Goal: Task Accomplishment & Management: Manage account settings

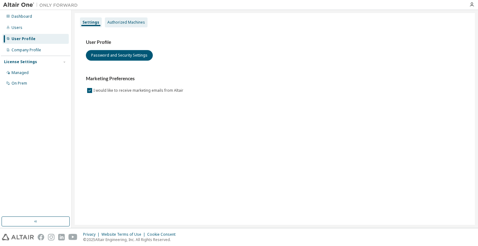
click at [122, 23] on div "Authorized Machines" at bounding box center [126, 22] width 38 height 5
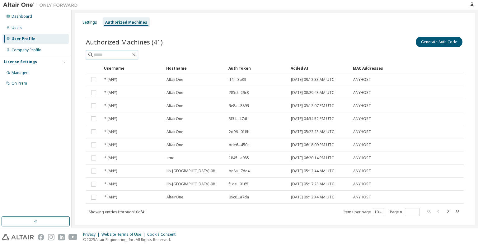
click at [119, 56] on input "text" at bounding box center [112, 55] width 37 height 6
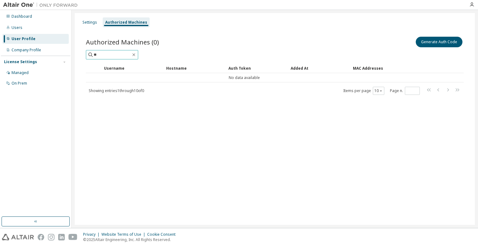
type input "*"
click at [436, 44] on button "Generate Auth Code" at bounding box center [438, 42] width 47 height 11
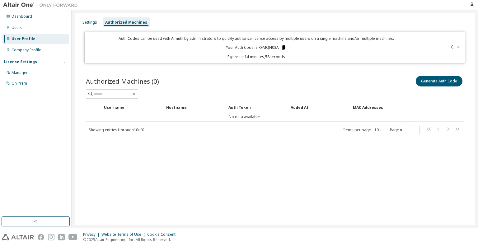
click at [284, 48] on icon at bounding box center [283, 47] width 3 height 4
